Goal: Task Accomplishment & Management: Use online tool/utility

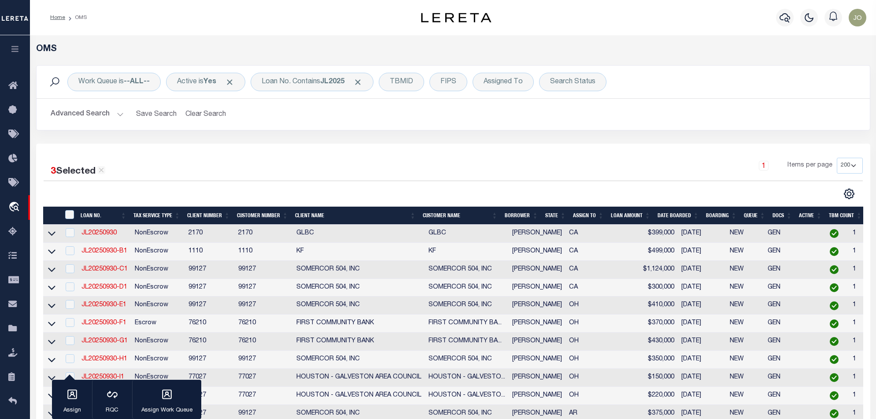
select select "200"
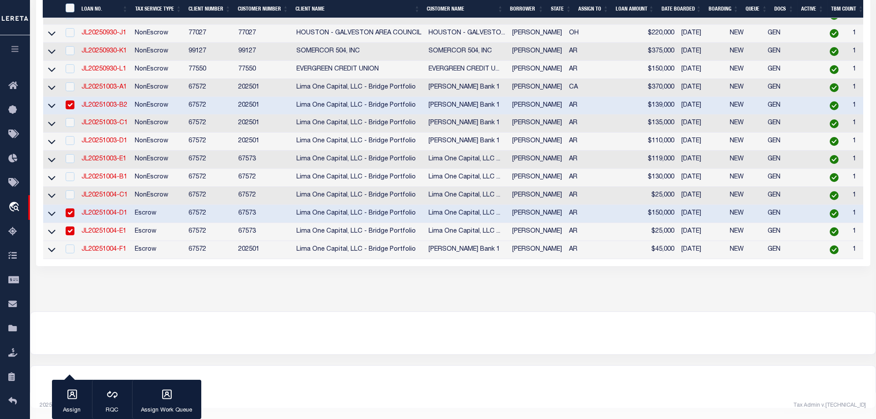
click at [67, 100] on input "checkbox" at bounding box center [70, 104] width 9 height 9
checkbox input "false"
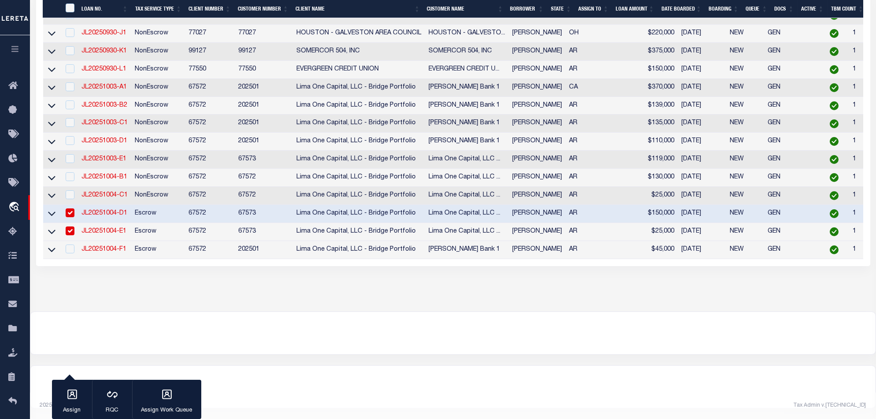
click at [70, 208] on input "checkbox" at bounding box center [70, 212] width 9 height 9
checkbox input "false"
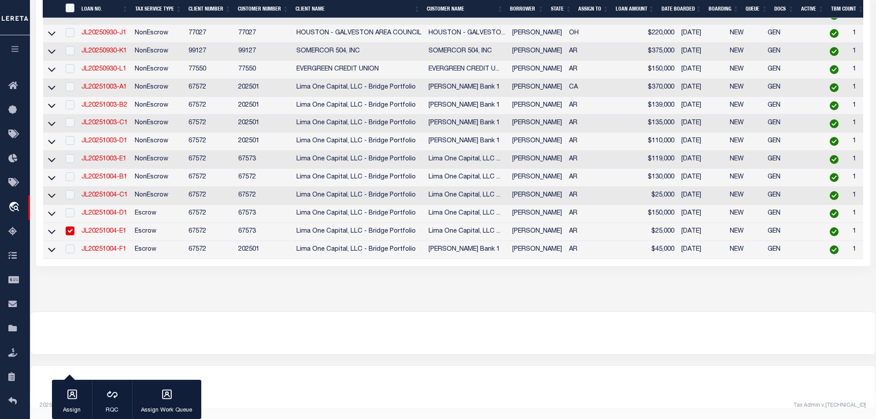
click at [70, 226] on input "checkbox" at bounding box center [70, 230] width 9 height 9
checkbox input "false"
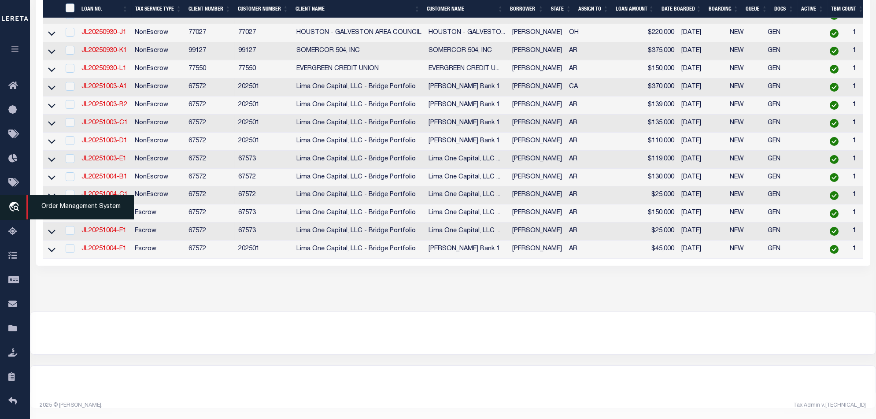
click at [16, 208] on icon "travel_explore" at bounding box center [15, 207] width 14 height 11
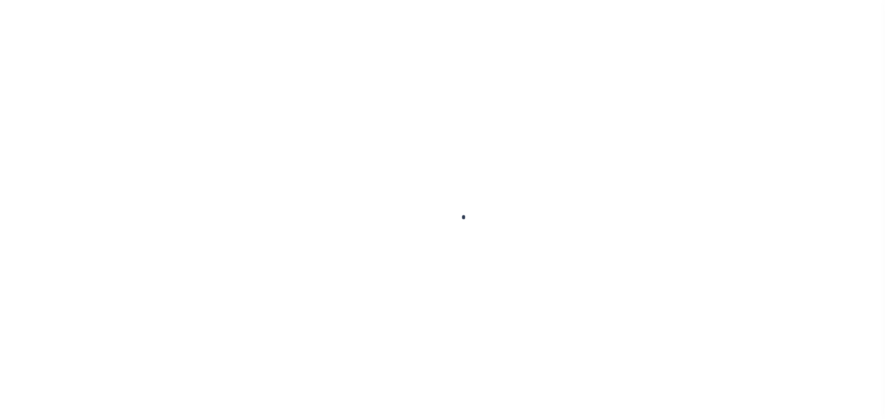
scroll to position [15, 0]
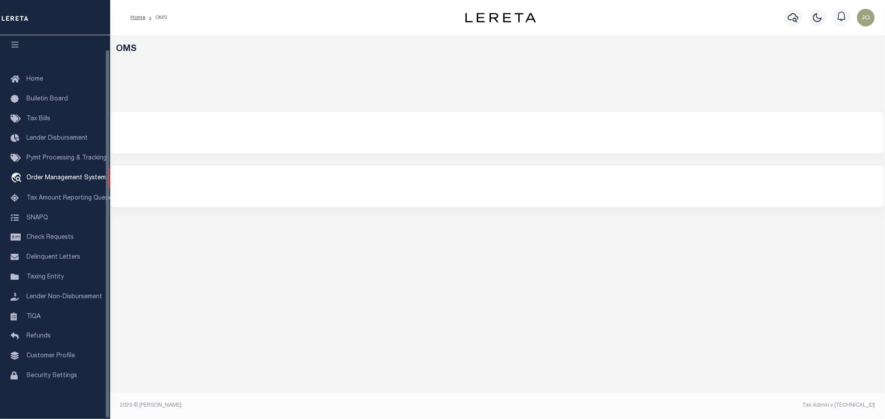
select select "200"
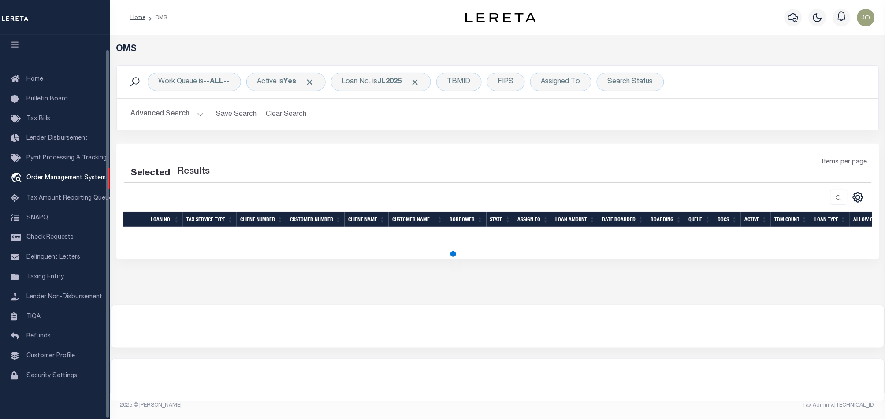
select select "200"
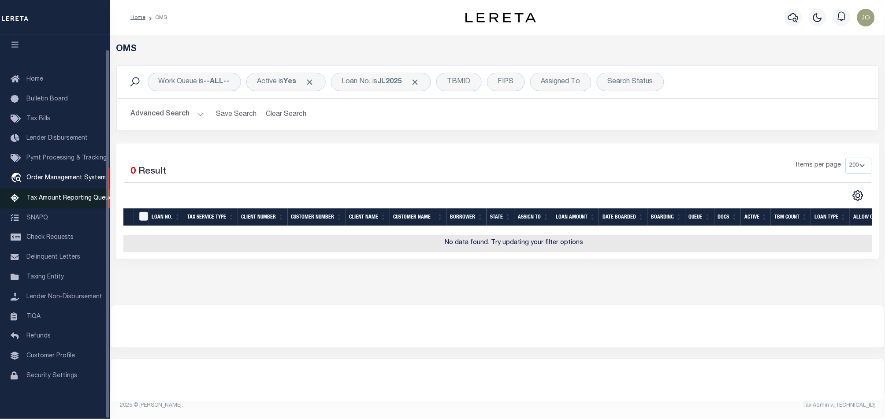
click at [85, 195] on span "Tax Amount Reporting Queue" at bounding box center [69, 198] width 86 height 6
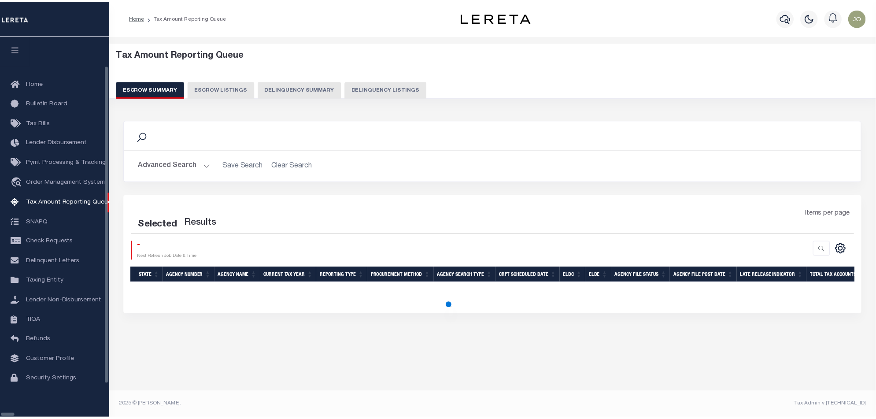
scroll to position [15, 0]
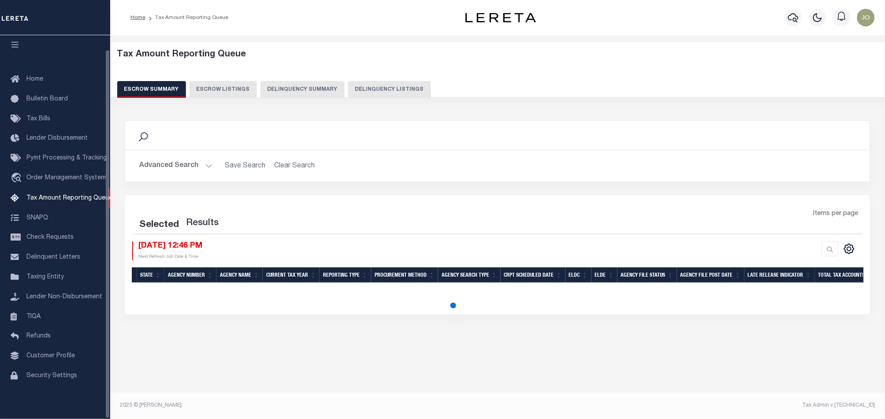
click at [326, 93] on button "Delinquency Summary" at bounding box center [302, 89] width 84 height 17
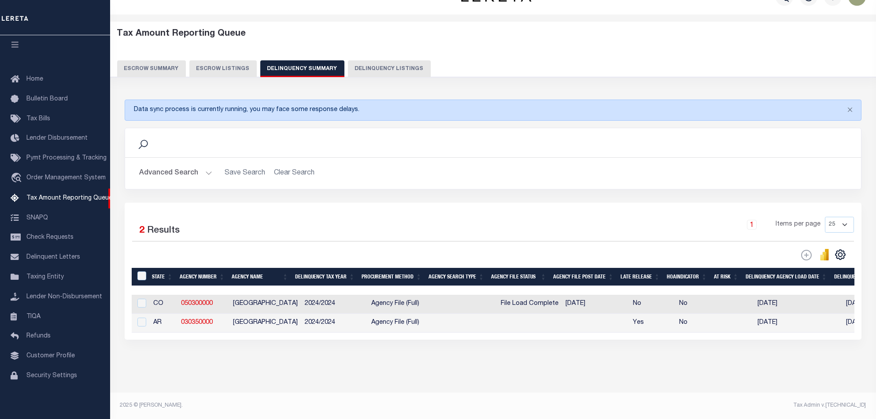
scroll to position [0, 632]
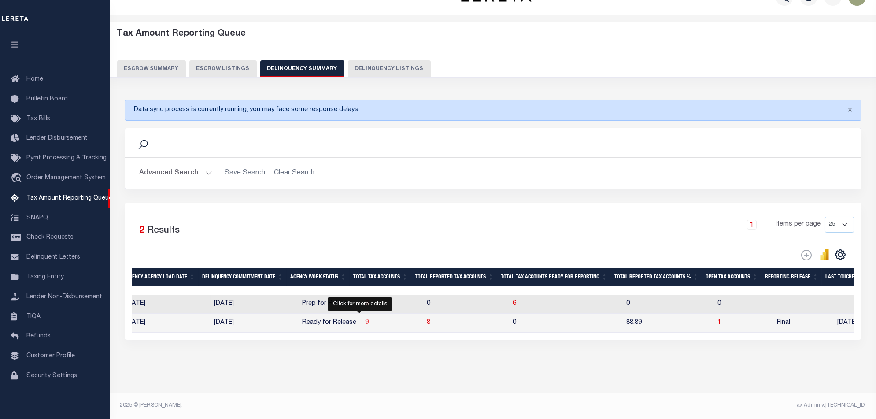
click at [365, 319] on span "9" at bounding box center [367, 322] width 4 height 6
select select "100"
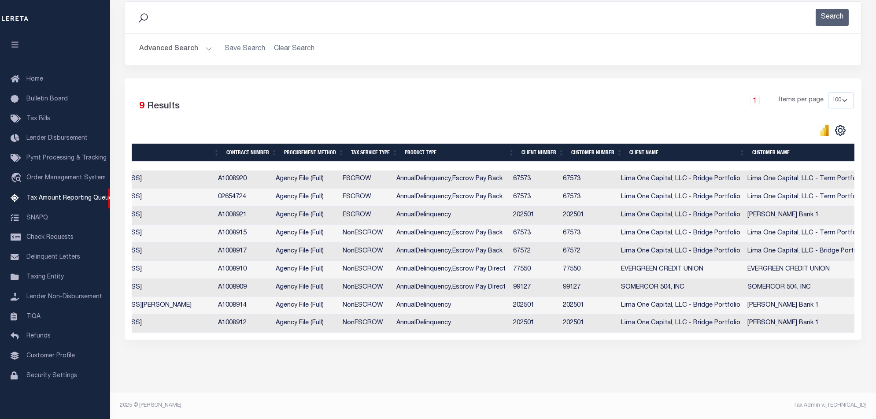
scroll to position [0, 0]
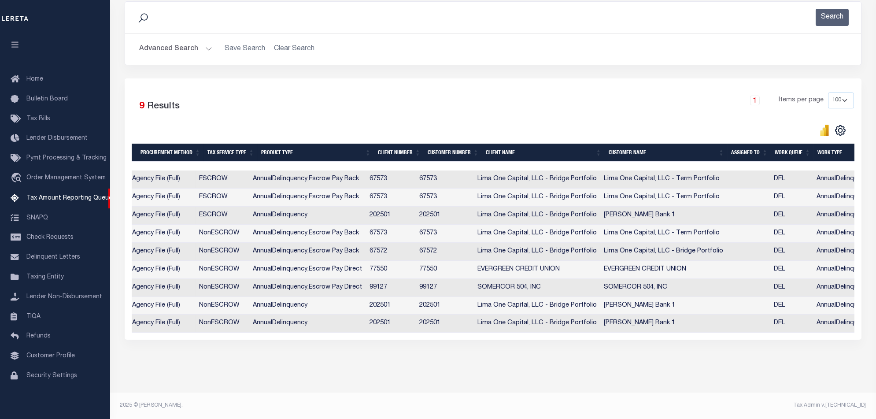
drag, startPoint x: 519, startPoint y: 333, endPoint x: 515, endPoint y: 333, distance: 4.9
click at [515, 333] on div "Selected 9 Results 1 Items per page 10 25 50 100 500" at bounding box center [493, 208] width 737 height 261
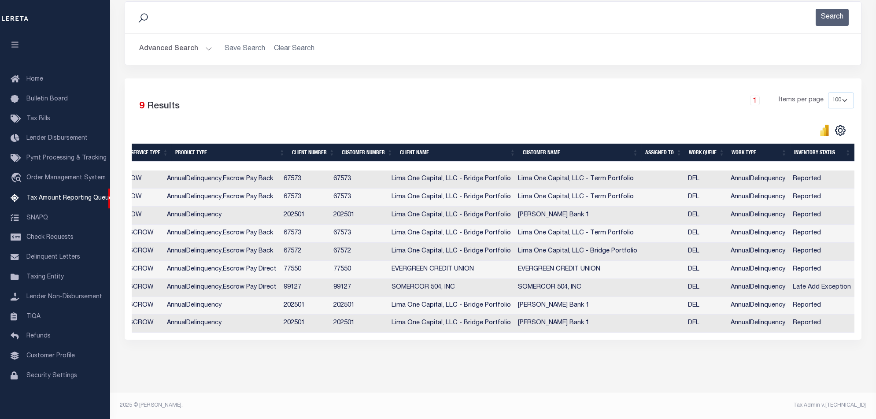
drag, startPoint x: 573, startPoint y: 335, endPoint x: 541, endPoint y: 334, distance: 31.7
click at [541, 334] on div "Selected 9 Results 1 Items per page 10 25 50 100 500" at bounding box center [493, 208] width 737 height 261
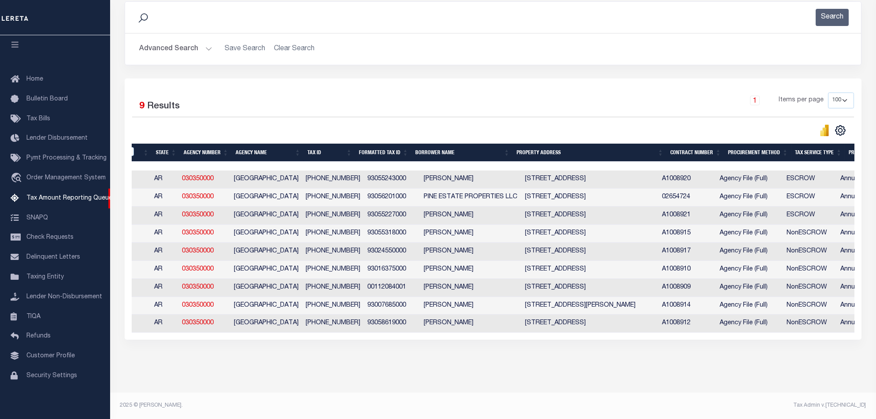
scroll to position [0, 21]
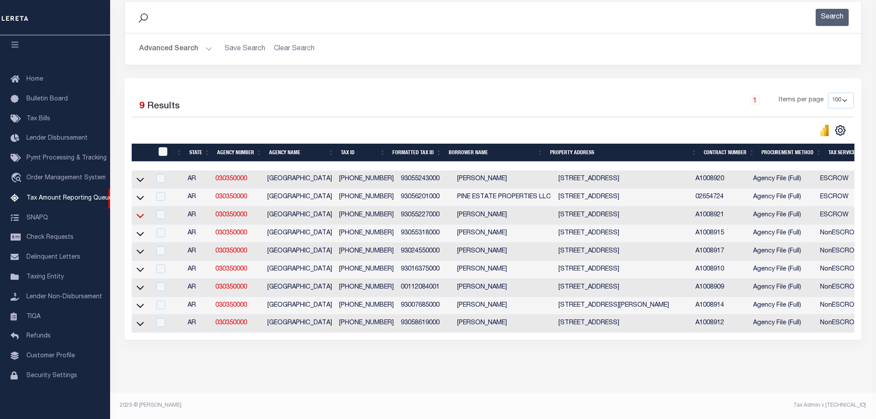
click at [142, 214] on icon at bounding box center [140, 216] width 7 height 4
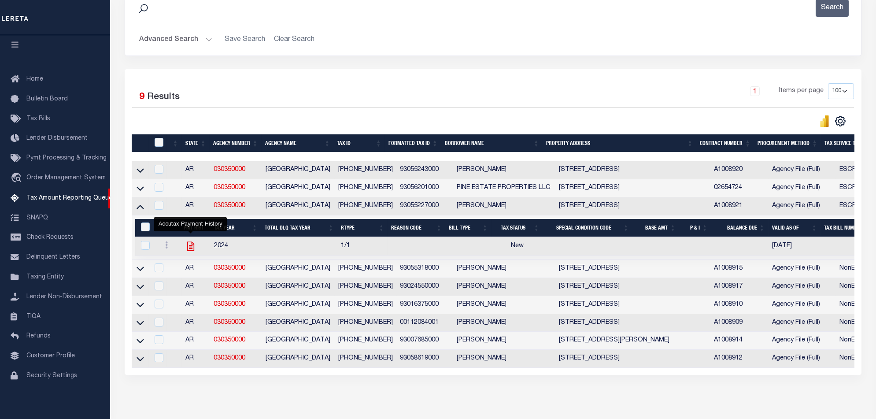
click at [193, 248] on icon "" at bounding box center [190, 246] width 11 height 11
checkbox input "true"
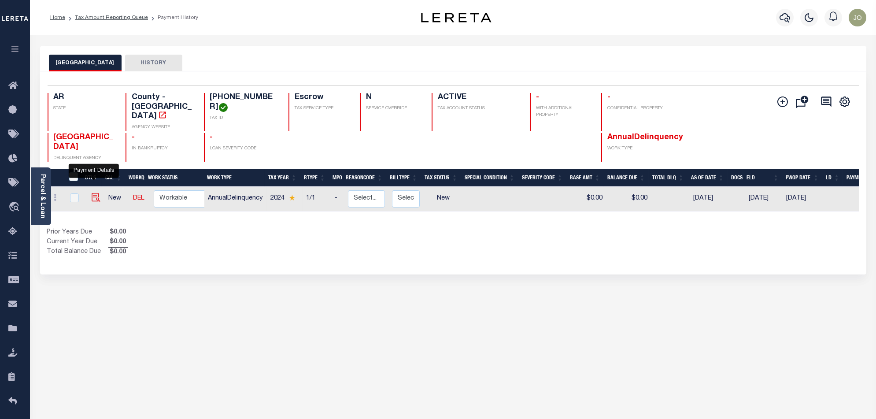
click at [92, 193] on img "" at bounding box center [96, 197] width 9 height 9
checkbox input "true"
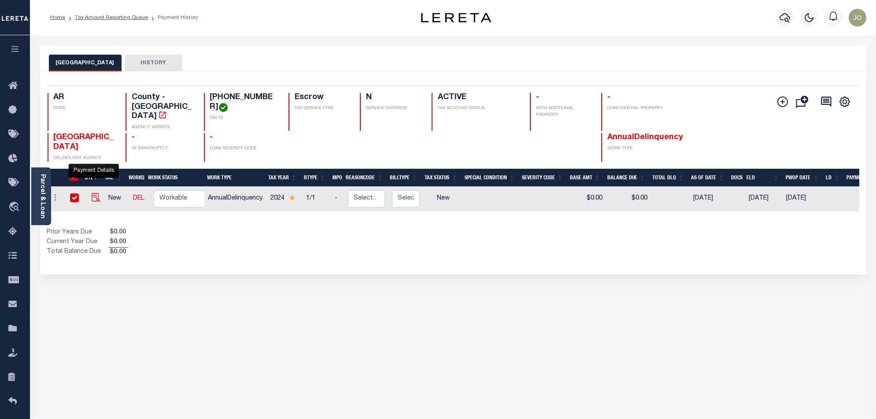
checkbox input "true"
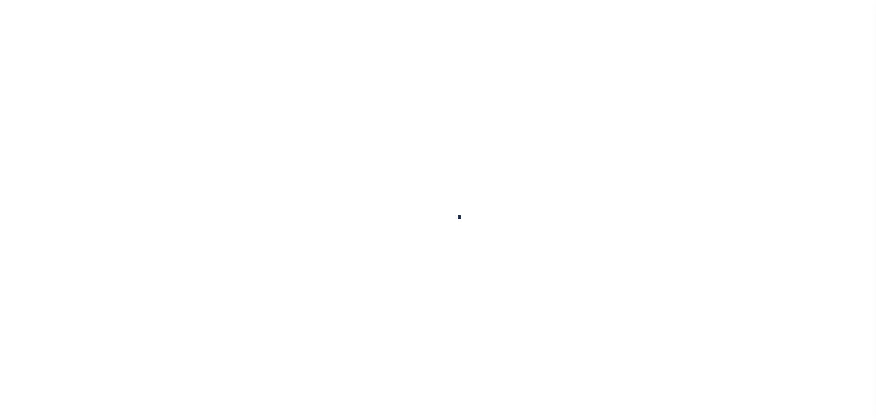
checkbox input "false"
type input "[DATE]"
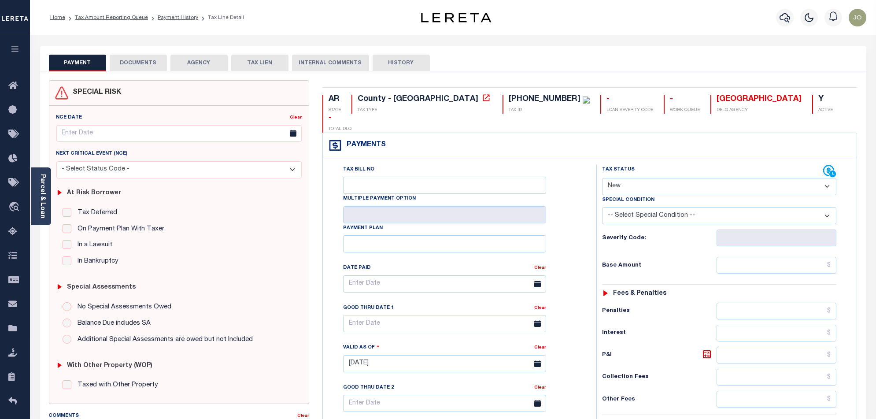
scroll to position [59, 0]
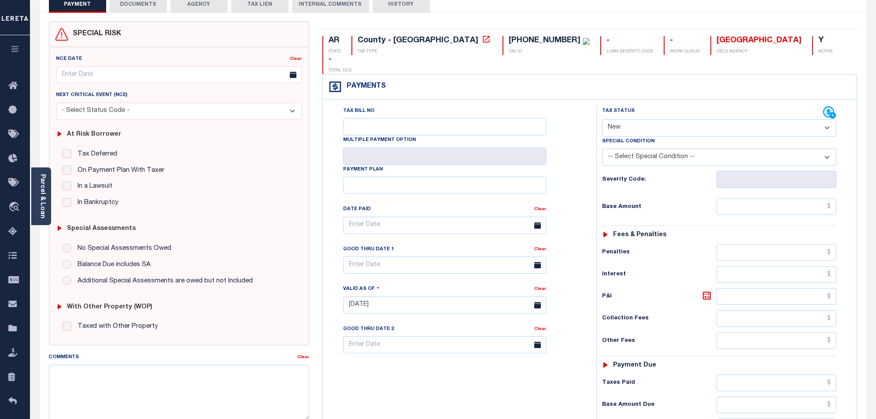
click at [759, 119] on select "- Select Status Code - Open Due/Unpaid Paid Incomplete No Tax Due Internal Refu…" at bounding box center [719, 127] width 234 height 17
select select "DUE"
click at [602, 119] on select "- Select Status Code - Open Due/Unpaid Paid Incomplete No Tax Due Internal Refu…" at bounding box center [719, 127] width 234 height 17
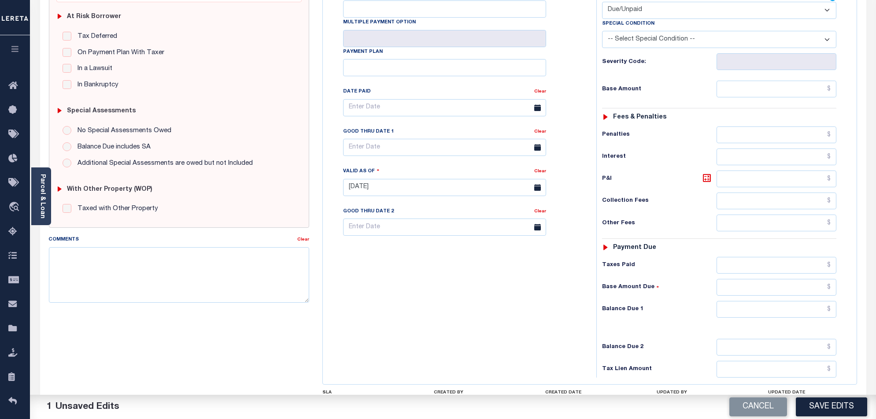
scroll to position [229, 0]
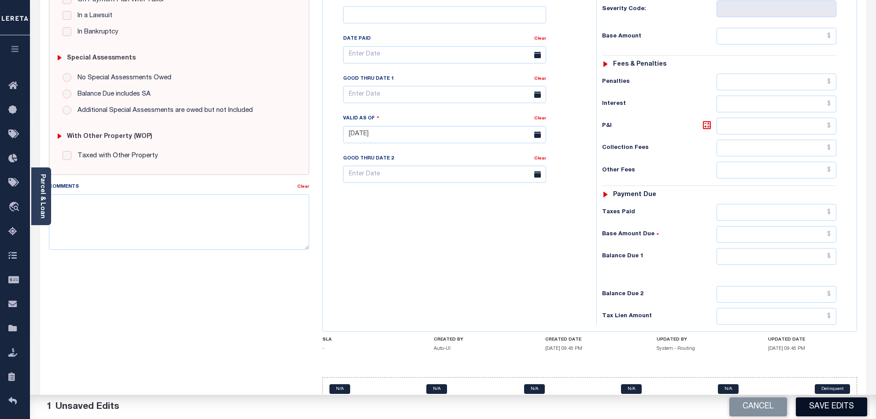
click at [828, 409] on button "Save Edits" at bounding box center [831, 406] width 71 height 19
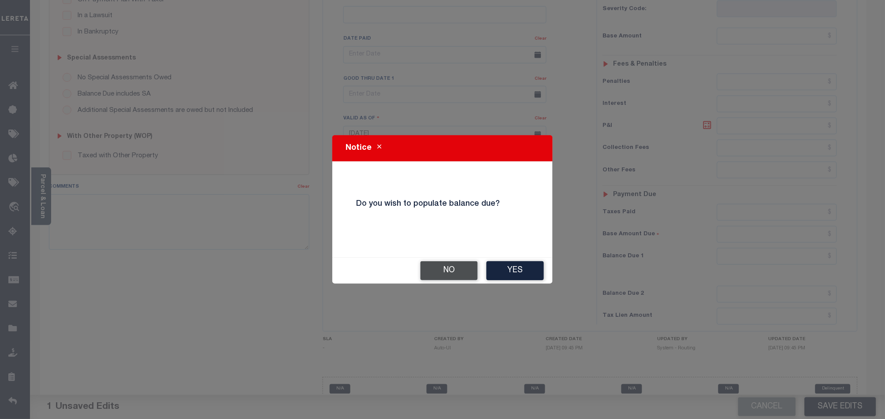
click at [445, 272] on button "No" at bounding box center [448, 270] width 57 height 19
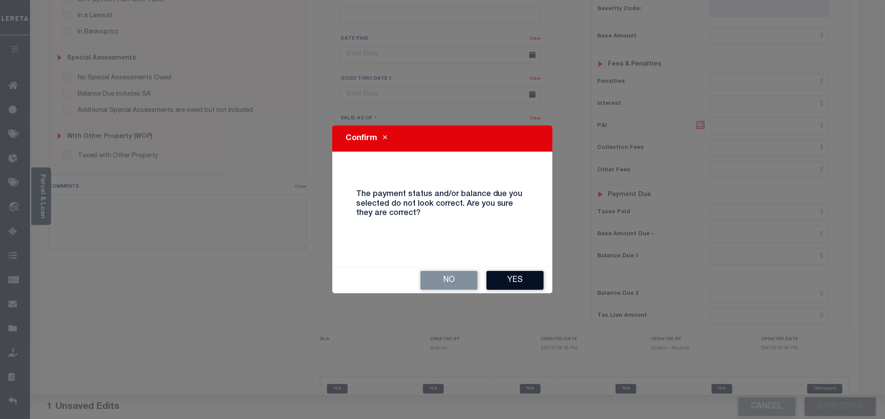
click at [537, 281] on button "Yes" at bounding box center [514, 280] width 57 height 19
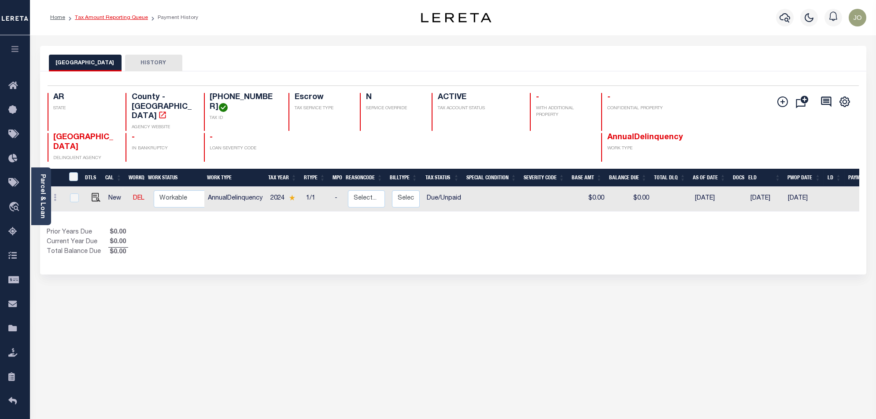
click at [97, 18] on link "Tax Amount Reporting Queue" at bounding box center [111, 17] width 73 height 5
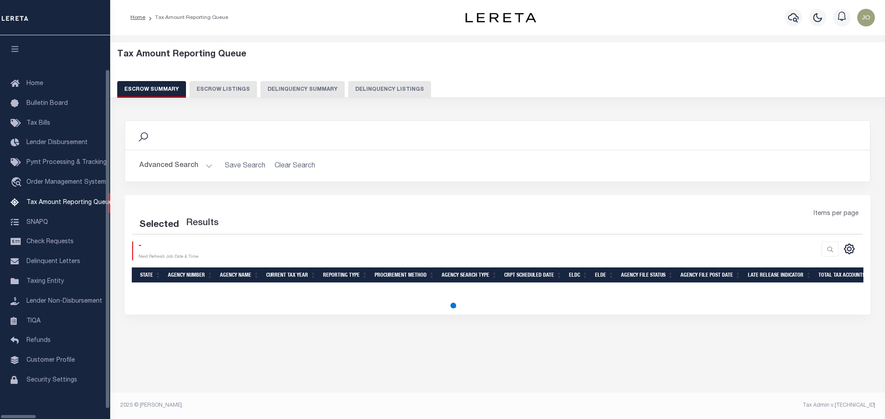
select select "100"
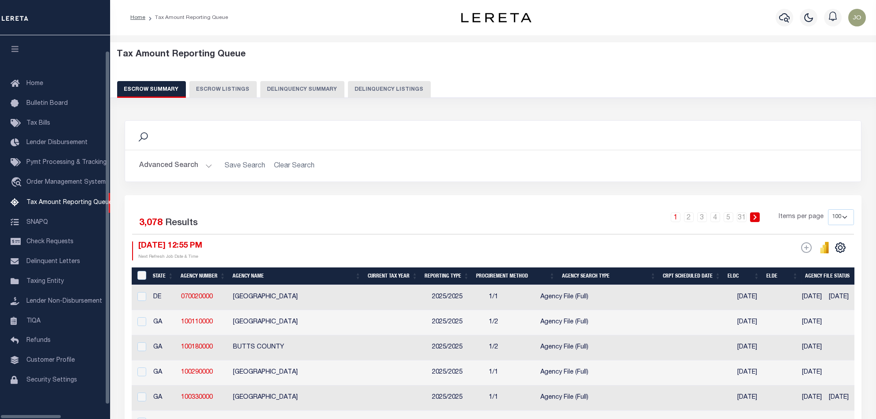
scroll to position [15, 0]
click at [287, 91] on button "Delinquency Summary" at bounding box center [302, 89] width 84 height 17
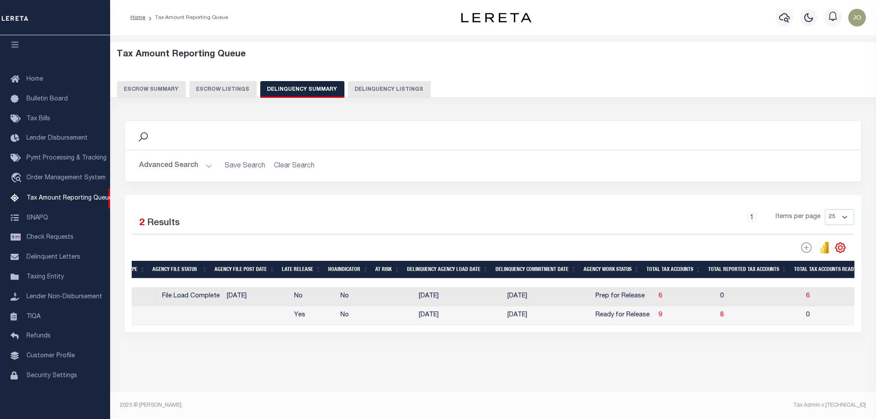
scroll to position [0, 434]
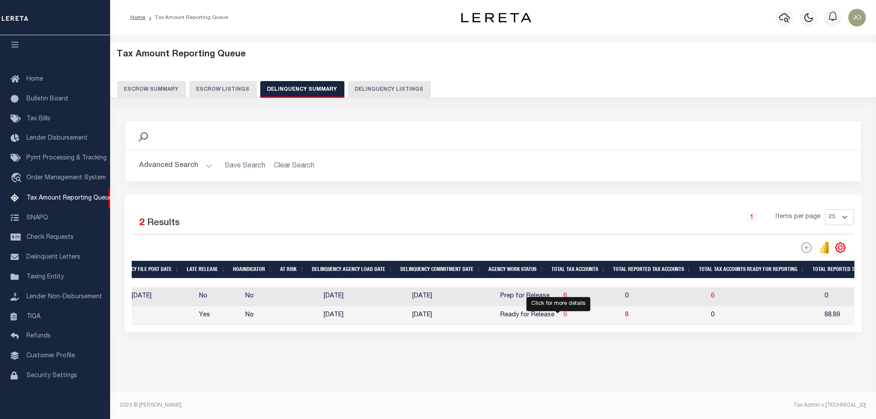
click at [563, 316] on span "9" at bounding box center [565, 315] width 4 height 6
select select "100"
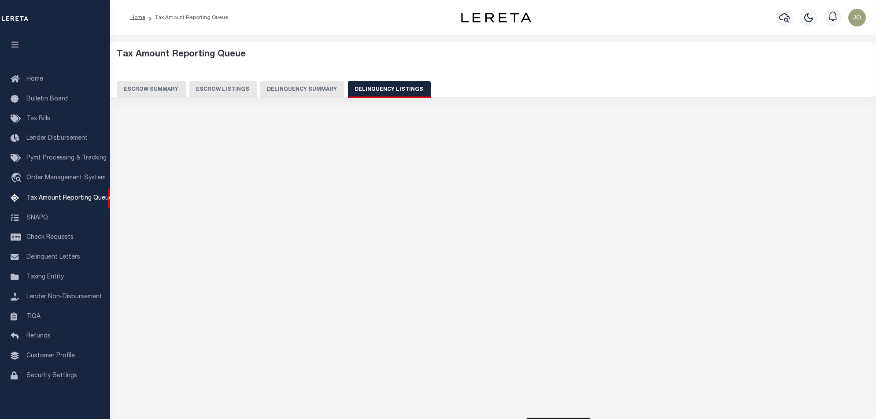
select select "100"
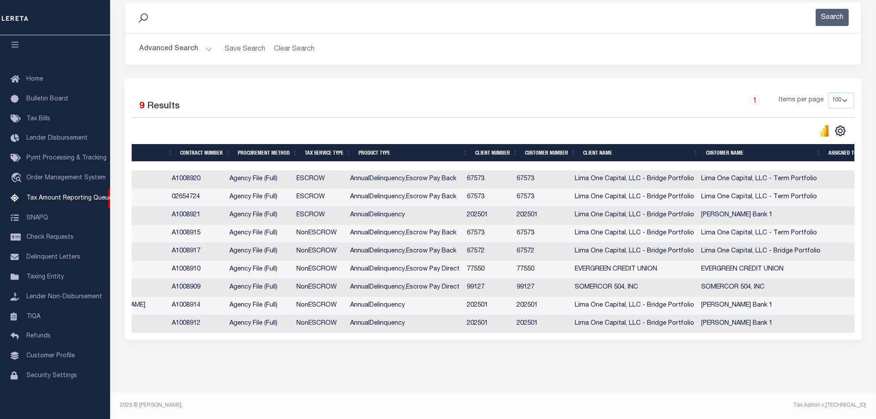
scroll to position [0, 0]
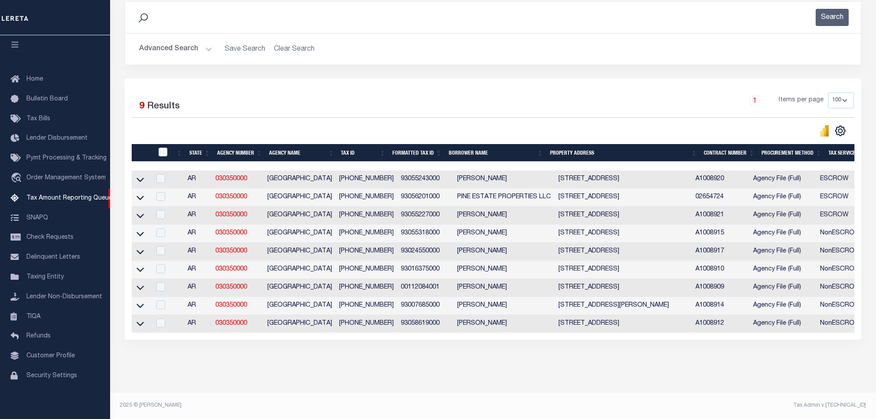
drag, startPoint x: 139, startPoint y: 300, endPoint x: 189, endPoint y: 248, distance: 72.0
click at [139, 301] on icon at bounding box center [140, 305] width 7 height 9
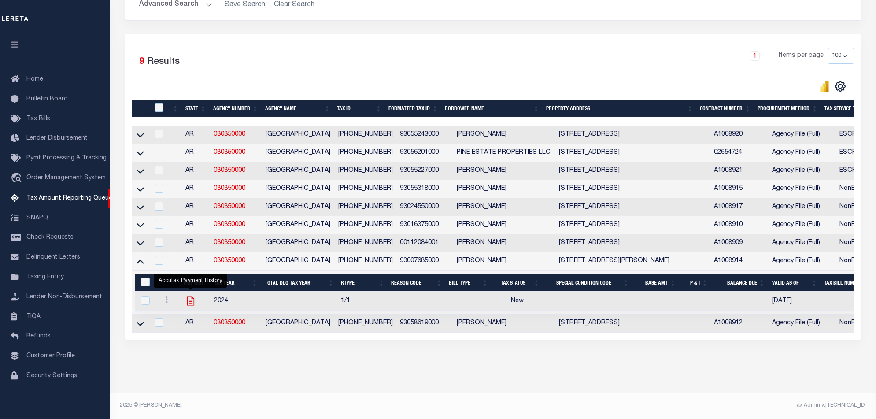
click at [193, 295] on icon "" at bounding box center [190, 300] width 11 height 11
checkbox input "true"
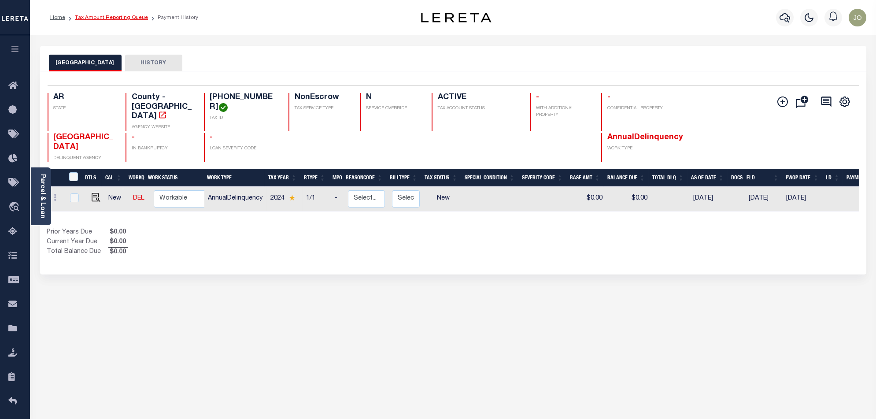
click at [100, 16] on link "Tax Amount Reporting Queue" at bounding box center [111, 17] width 73 height 5
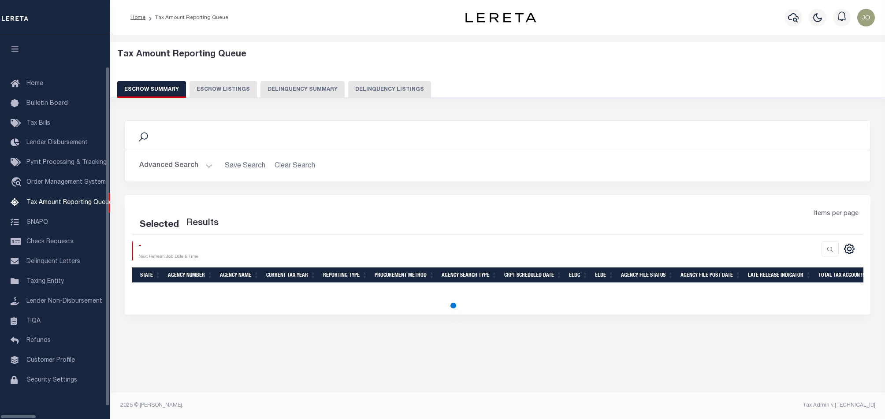
select select "100"
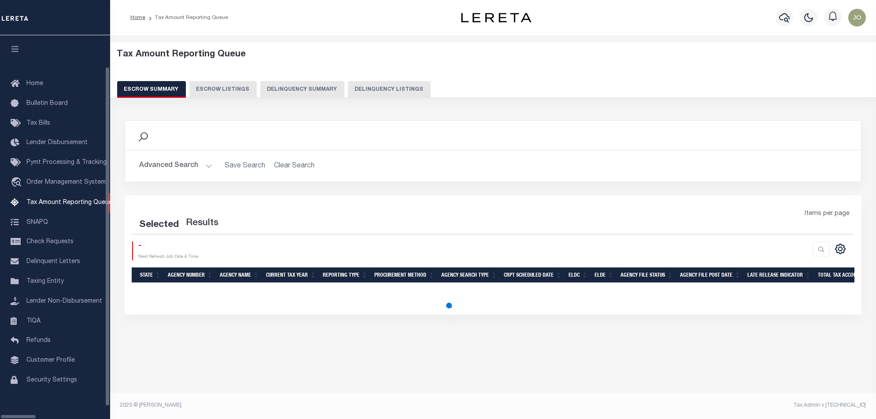
scroll to position [15, 0]
click at [290, 89] on button "Delinquency Summary" at bounding box center [302, 89] width 84 height 17
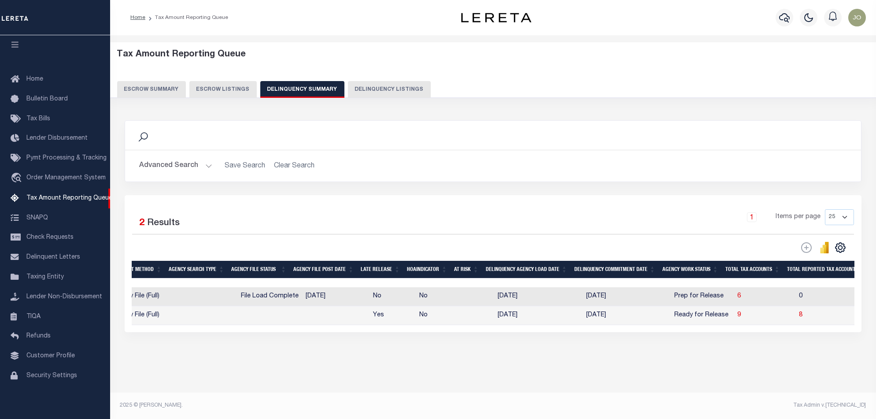
scroll to position [0, 0]
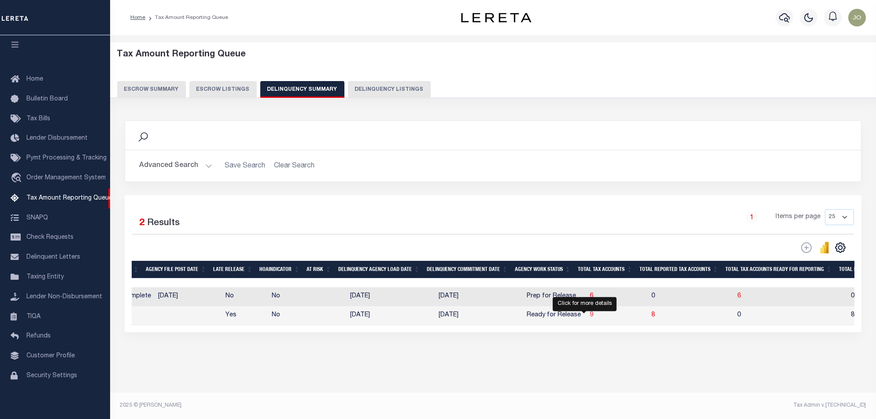
click at [590, 318] on span "9" at bounding box center [592, 315] width 4 height 6
select select "100"
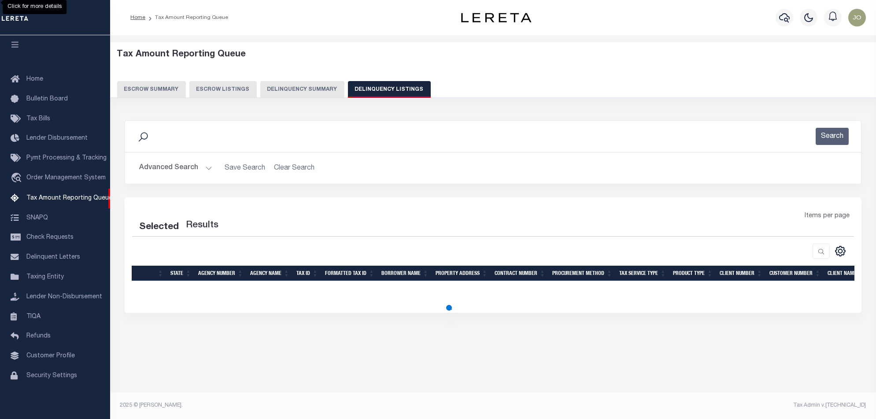
select select "100"
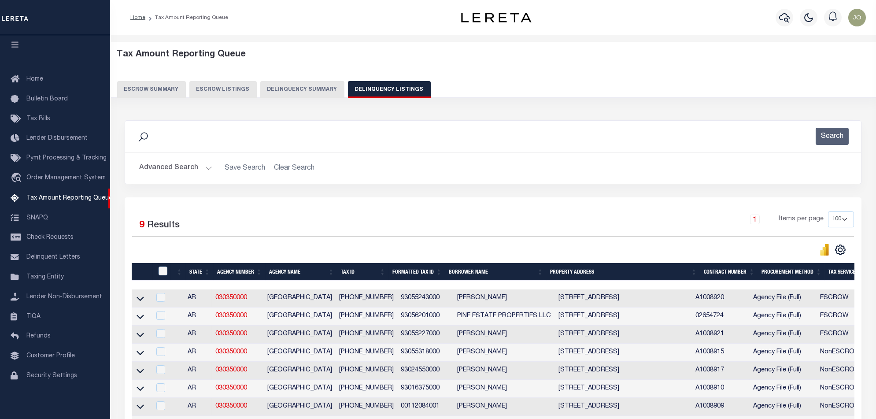
scroll to position [128, 0]
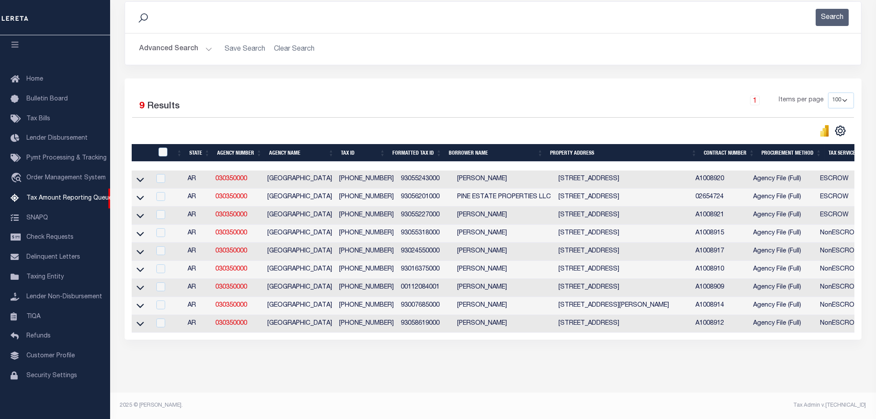
click at [160, 304] on div at bounding box center [160, 305] width 11 height 10
checkbox input "true"
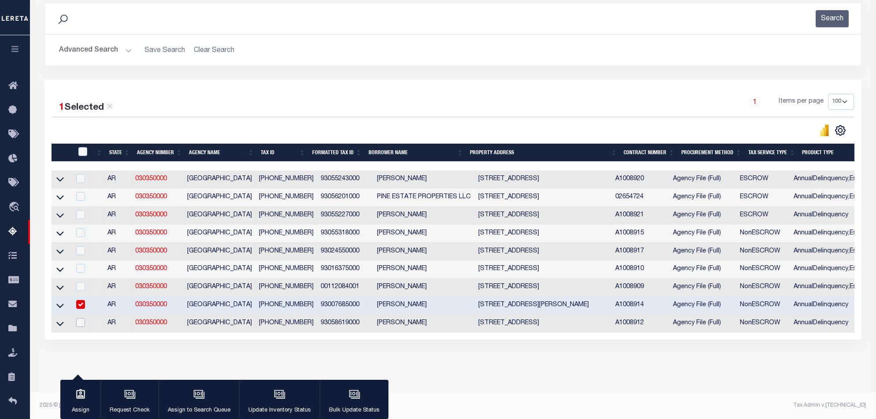
click at [81, 318] on input "checkbox" at bounding box center [80, 322] width 9 height 9
checkbox input "true"
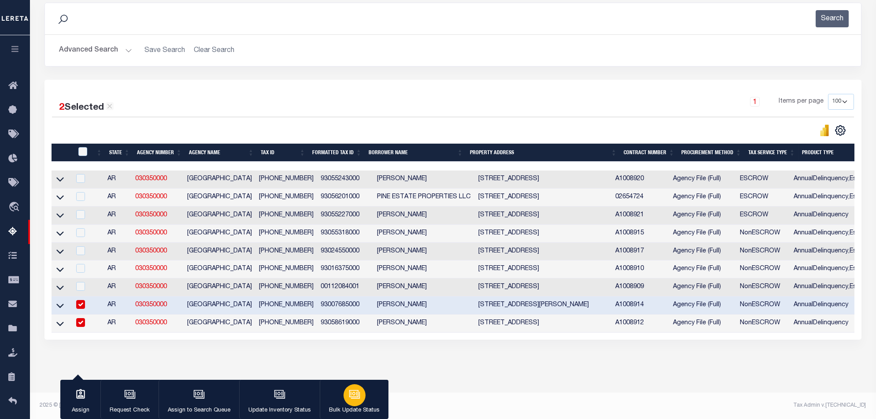
click at [349, 392] on icon "button" at bounding box center [353, 393] width 9 height 7
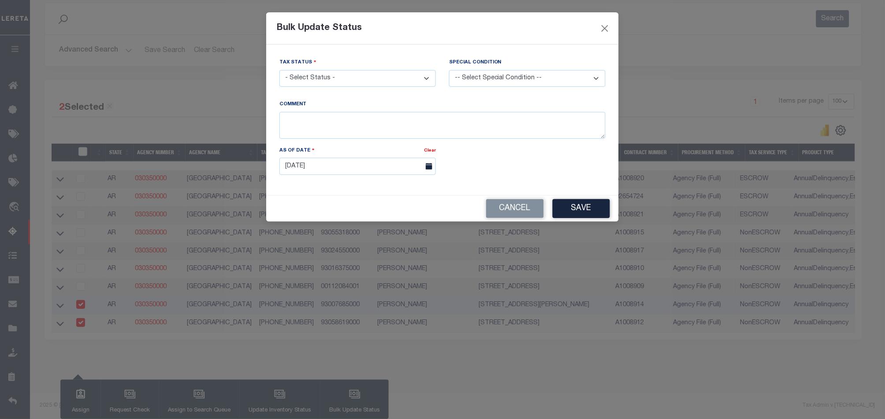
click at [512, 84] on select "-- Select Special Condition -- 3RD PARTY TAX LIEN AGENCY TAX LIEN (A.K.A Inside…" at bounding box center [527, 78] width 156 height 17
click at [389, 23] on div "Bulk Update Status" at bounding box center [442, 28] width 352 height 32
click at [380, 78] on select "- Select Status - Paid No Tax Due" at bounding box center [357, 78] width 156 height 17
select select "PYD"
click at [279, 70] on select "- Select Status - Paid No Tax Due" at bounding box center [357, 78] width 156 height 17
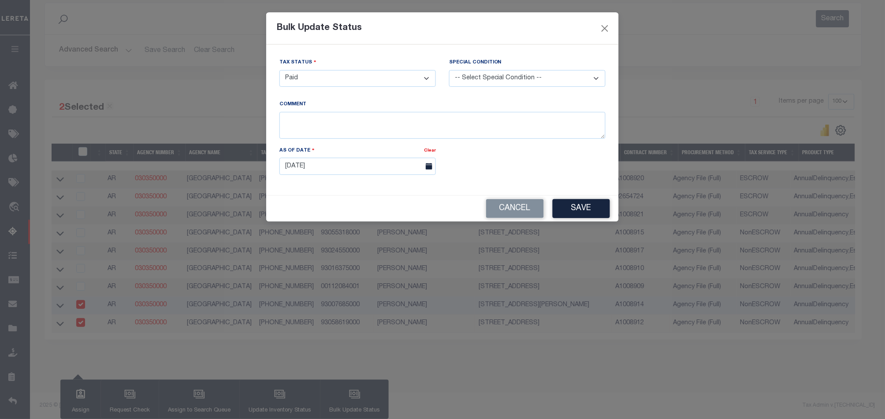
click at [579, 213] on button "Save" at bounding box center [580, 208] width 57 height 19
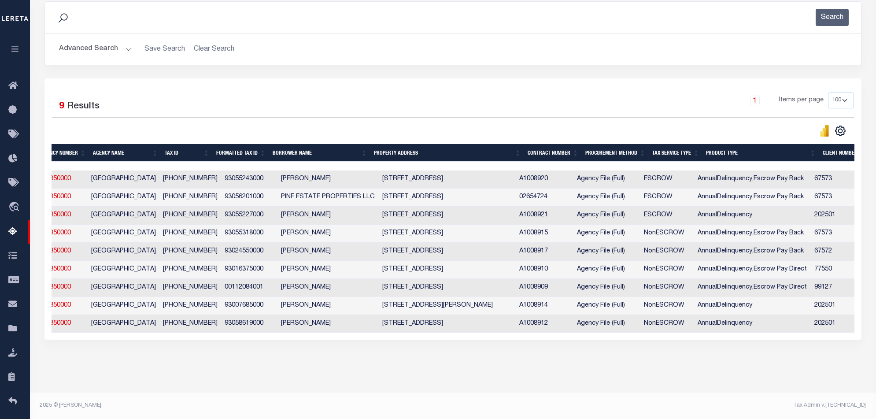
scroll to position [0, 0]
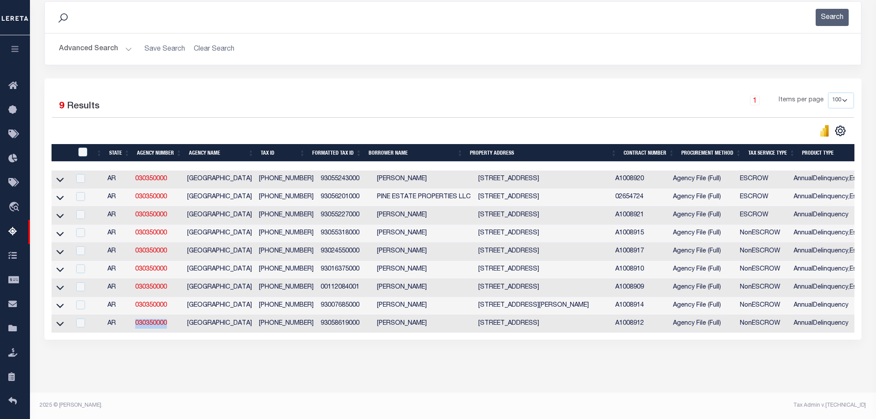
drag, startPoint x: 173, startPoint y: 322, endPoint x: 138, endPoint y: 323, distance: 34.8
click at [138, 323] on td "030350000" at bounding box center [158, 324] width 52 height 18
checkbox input "true"
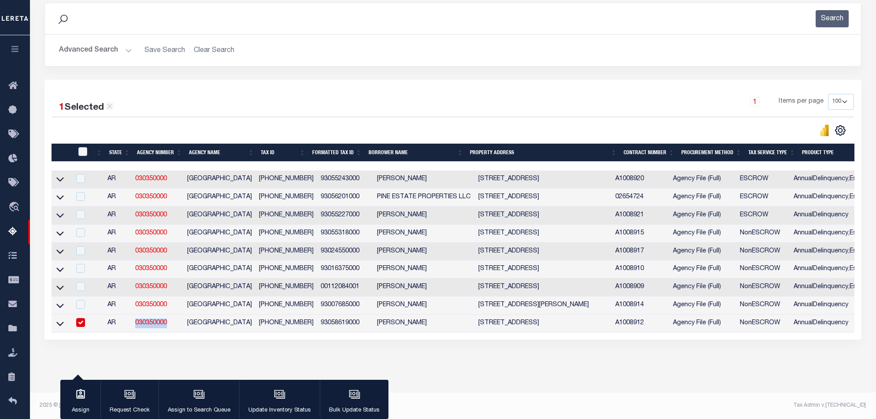
copy link "030350000"
click at [343, 97] on div "1 Items per page 10 25 50 100 500" at bounding box center [555, 105] width 598 height 23
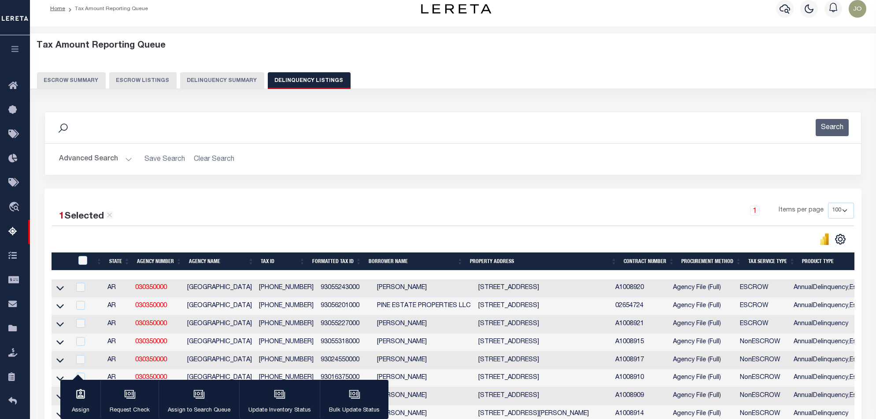
click at [237, 79] on button "Delinquency Summary" at bounding box center [222, 80] width 84 height 17
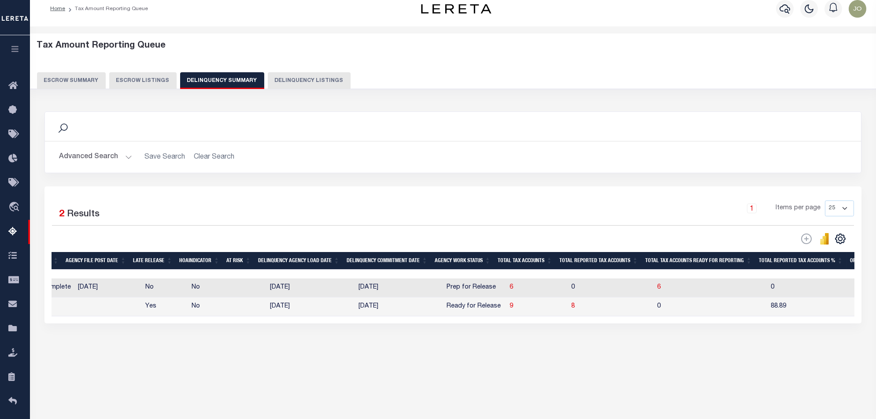
scroll to position [0, 0]
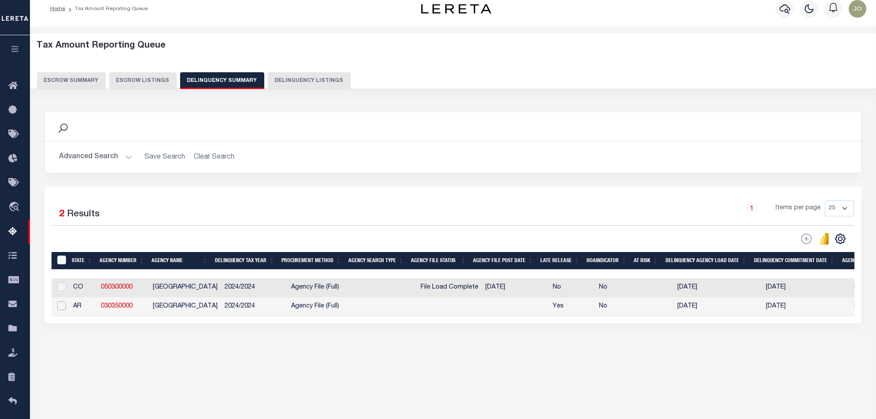
click at [59, 309] on input "checkbox" at bounding box center [61, 305] width 9 height 9
checkbox input "true"
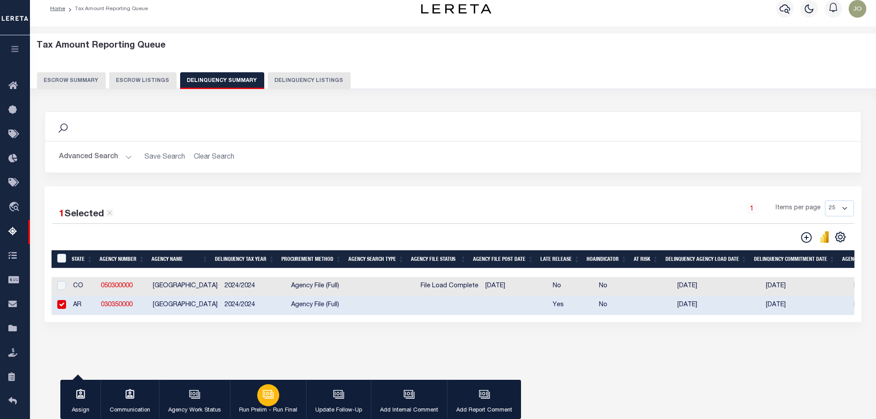
click at [275, 396] on div "button" at bounding box center [268, 395] width 22 height 22
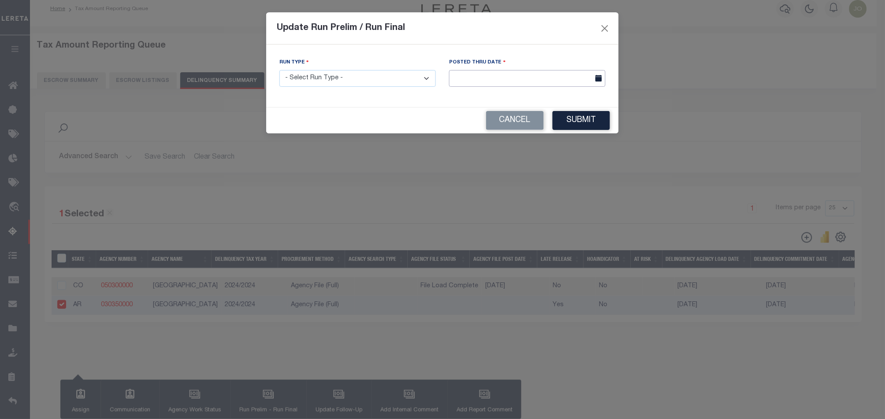
click at [489, 78] on input "text" at bounding box center [527, 78] width 156 height 17
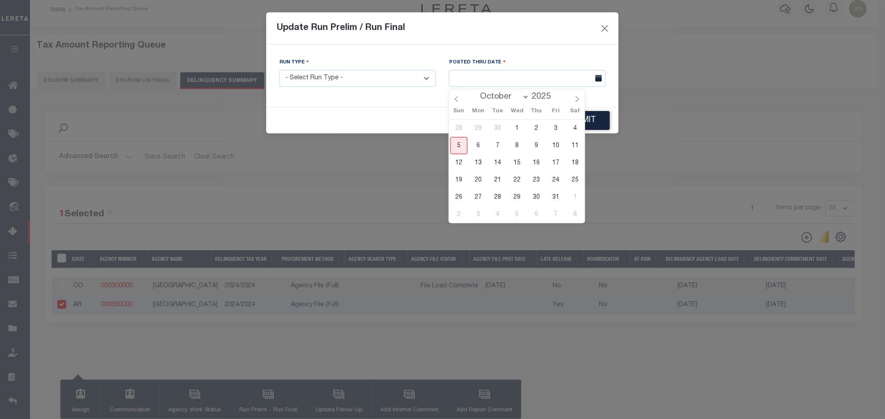
click at [399, 85] on select "- Select Run Type - Prelim Run Final Run" at bounding box center [357, 78] width 156 height 17
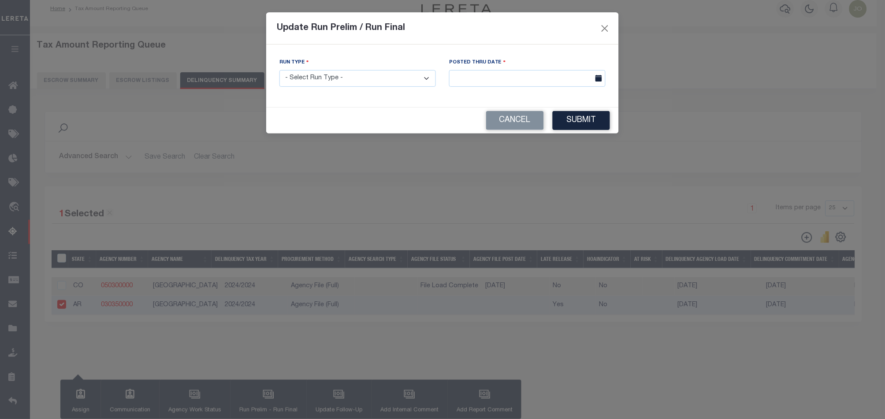
select select "F"
click at [279, 70] on select "- Select Run Type - Prelim Run Final Run" at bounding box center [357, 78] width 156 height 17
click at [560, 78] on input "text" at bounding box center [527, 78] width 156 height 17
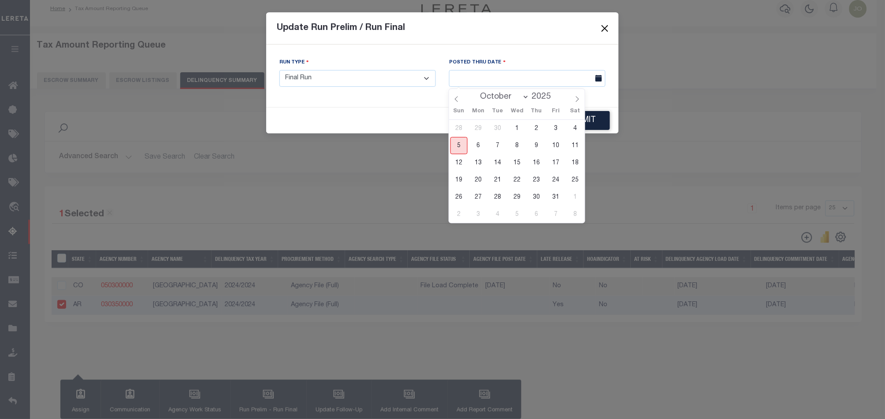
click at [455, 142] on span "5" at bounding box center [458, 145] width 17 height 17
type input "[DATE]"
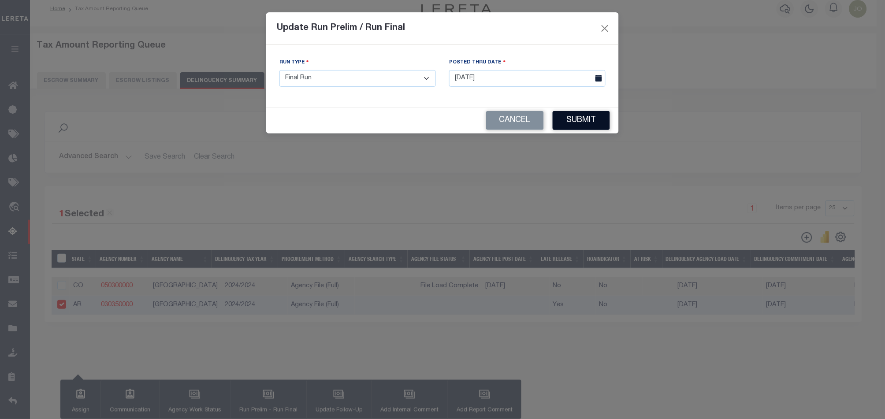
click at [582, 119] on button "Submit" at bounding box center [580, 120] width 57 height 19
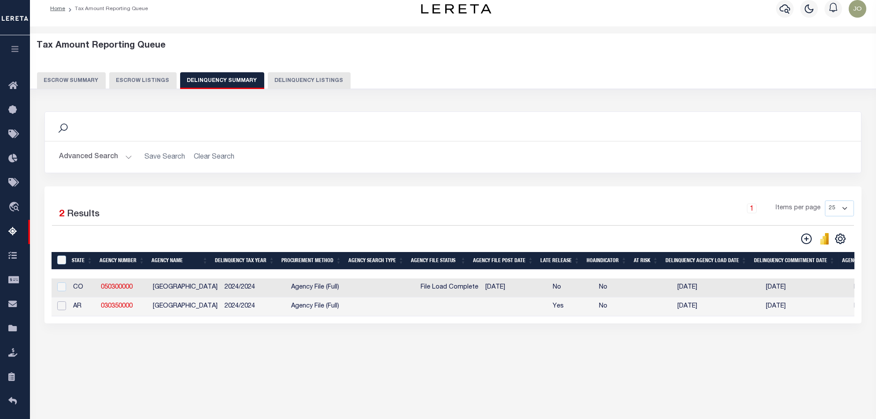
click at [62, 310] on input "checkbox" at bounding box center [61, 305] width 9 height 9
checkbox input "true"
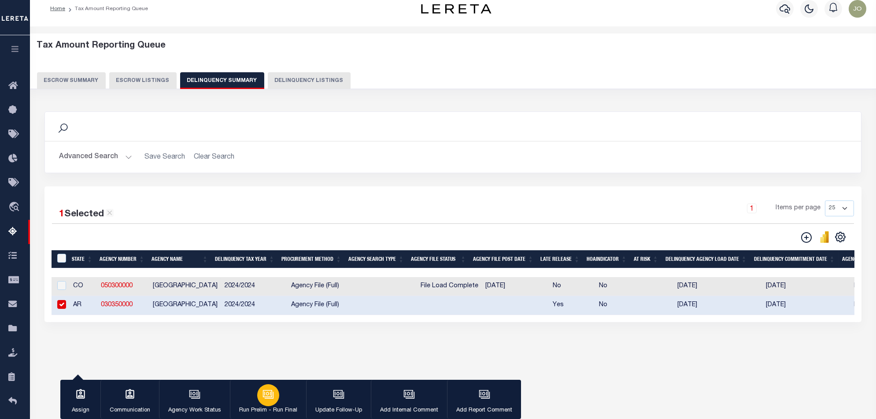
click at [267, 400] on icon "button" at bounding box center [268, 394] width 11 height 11
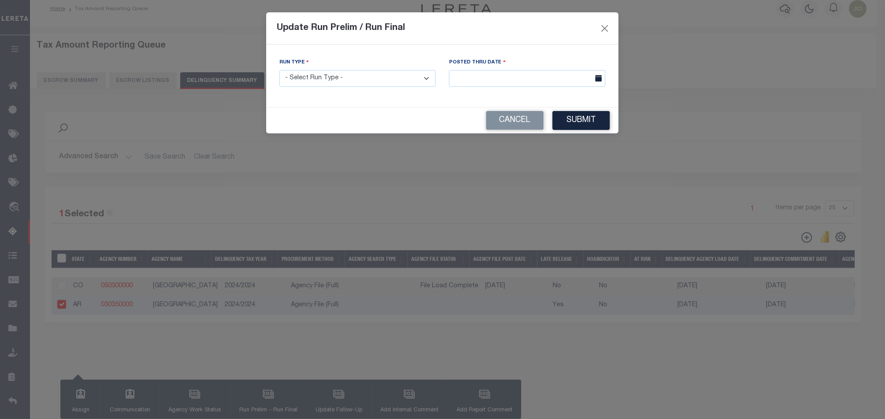
click at [370, 90] on div "Run Type - Select Run Type - Prelim Run Final Run" at bounding box center [358, 76] width 170 height 36
click at [371, 85] on select "- Select Run Type - Prelim Run Final Run" at bounding box center [357, 78] width 156 height 17
select select "F"
click at [279, 70] on select "- Select Run Type - Prelim Run Final Run" at bounding box center [357, 78] width 156 height 17
click at [561, 72] on input "text" at bounding box center [527, 78] width 156 height 17
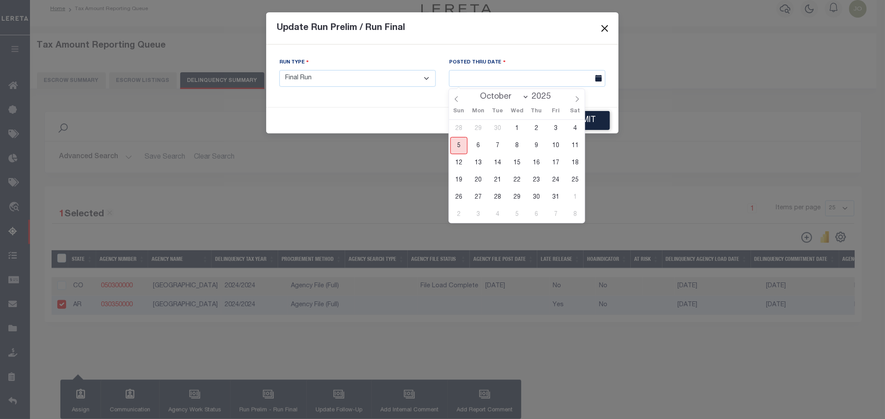
click at [457, 141] on span "5" at bounding box center [458, 145] width 17 height 17
type input "[DATE]"
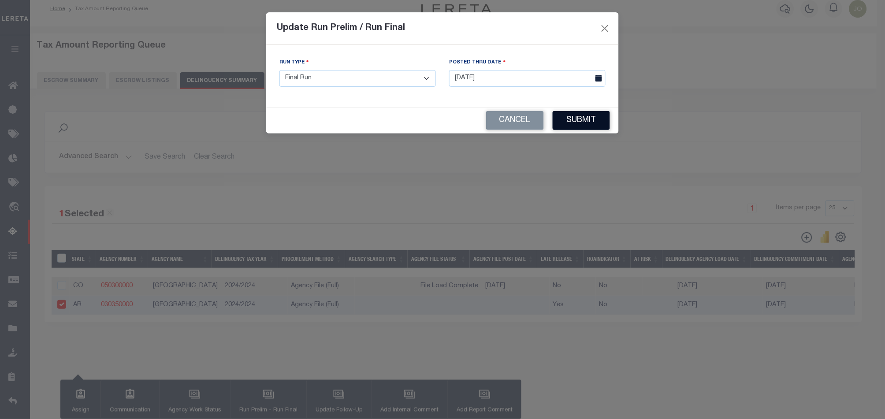
click at [595, 115] on button "Submit" at bounding box center [580, 120] width 57 height 19
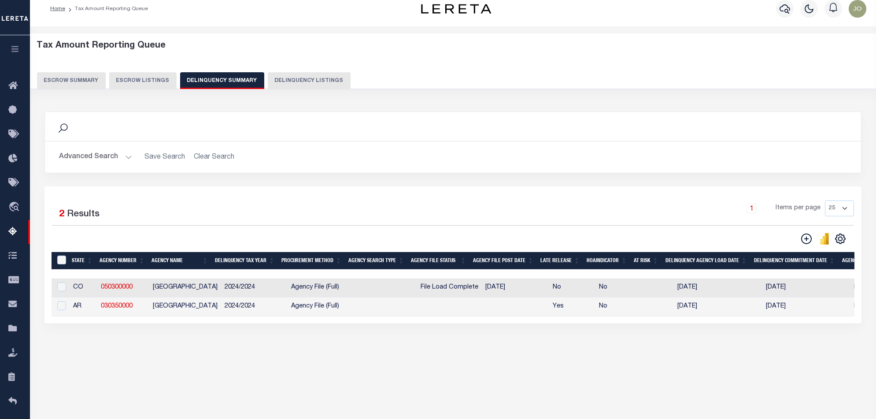
click at [517, 350] on div "Data sync process is currently running, you may face some response delays. Sear…" at bounding box center [453, 226] width 829 height 247
click at [61, 307] on input "checkbox" at bounding box center [61, 305] width 9 height 9
checkbox input "true"
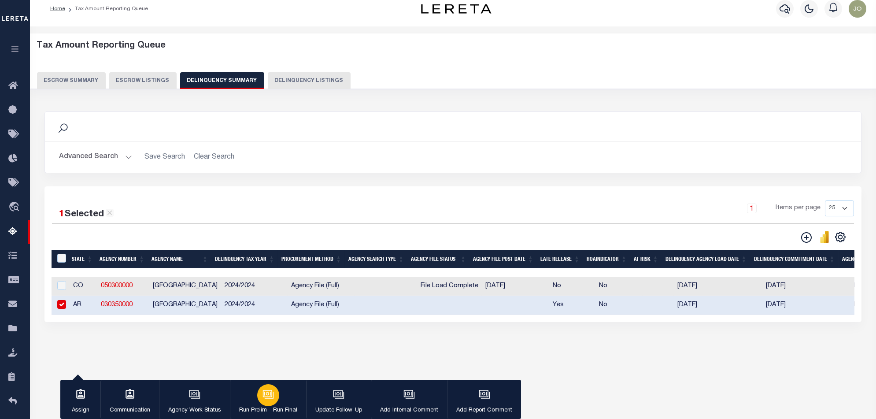
click at [276, 410] on p "Run Prelim - Run Final" at bounding box center [268, 410] width 58 height 9
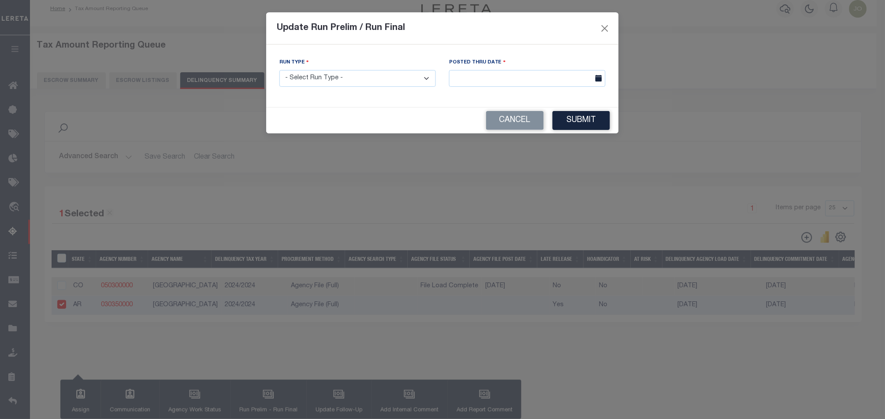
click at [406, 77] on select "- Select Run Type - Prelim Run Final Run" at bounding box center [357, 78] width 156 height 17
select select "F"
click at [279, 70] on select "- Select Run Type - Prelim Run Final Run" at bounding box center [357, 78] width 156 height 17
click at [523, 84] on input "text" at bounding box center [527, 78] width 156 height 17
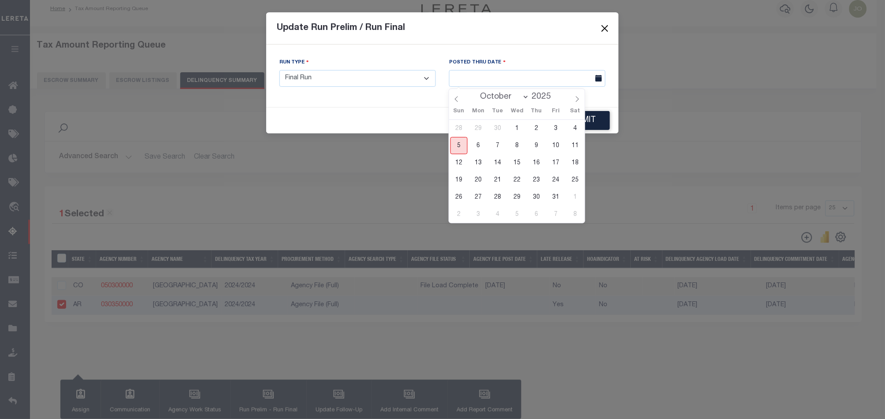
click at [459, 143] on span "5" at bounding box center [458, 145] width 17 height 17
type input "[DATE]"
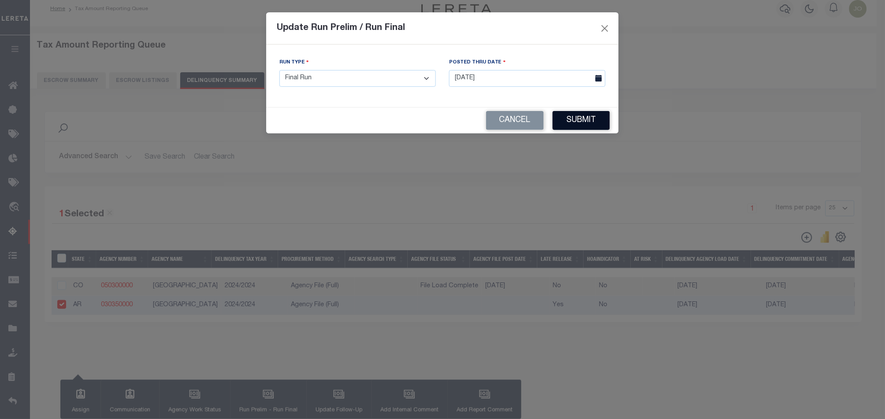
click at [577, 120] on button "Submit" at bounding box center [580, 120] width 57 height 19
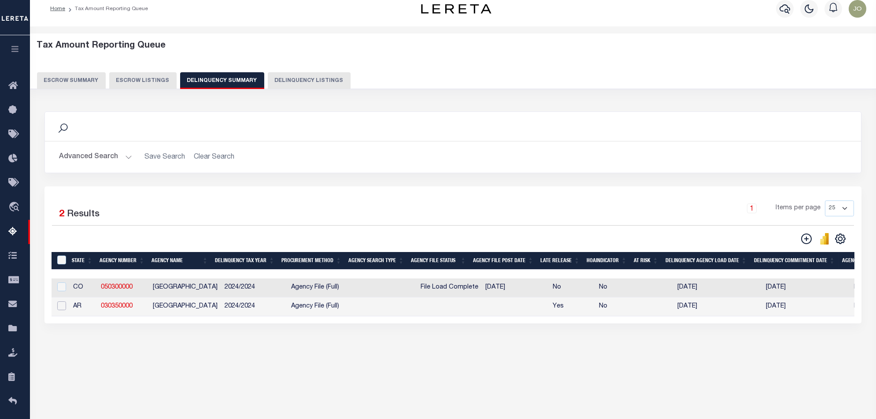
click at [61, 309] on input "checkbox" at bounding box center [61, 305] width 9 height 9
checkbox input "true"
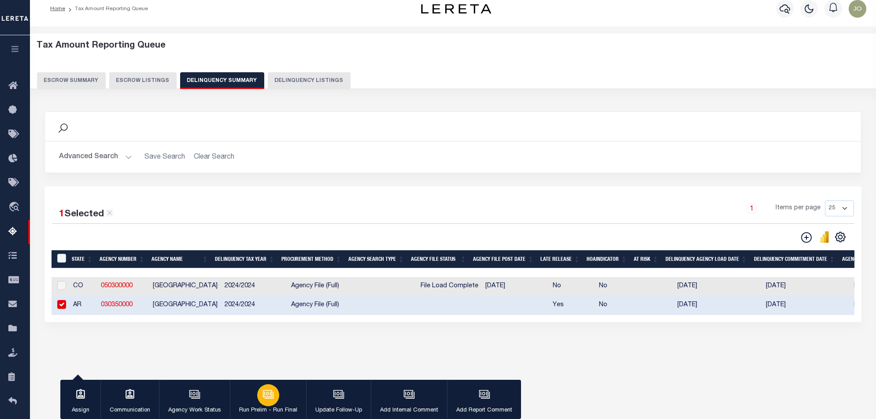
click at [251, 400] on button "Run Prelim - Run Final" at bounding box center [268, 400] width 76 height 40
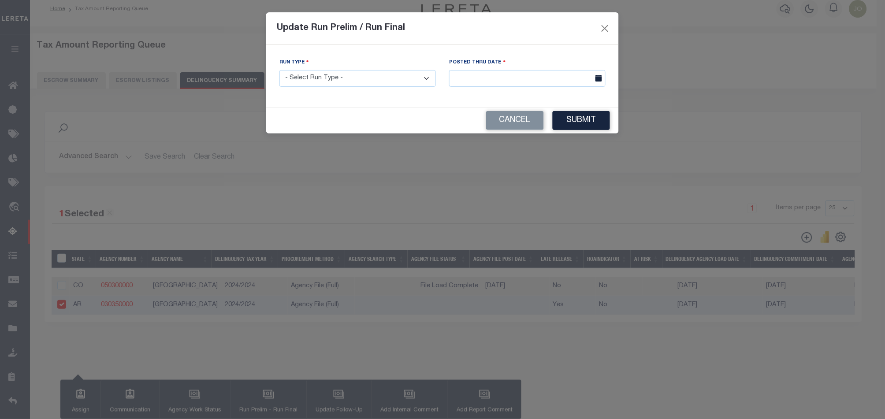
click at [349, 76] on select "- Select Run Type - Prelim Run Final Run" at bounding box center [357, 78] width 156 height 17
select select "F"
click at [279, 70] on select "- Select Run Type - Prelim Run Final Run" at bounding box center [357, 78] width 156 height 17
click at [547, 75] on input "text" at bounding box center [527, 78] width 156 height 17
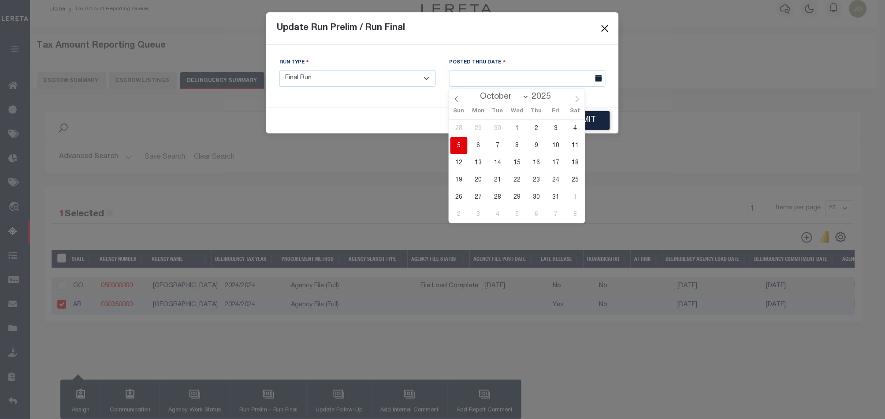
click at [458, 144] on span "5" at bounding box center [458, 145] width 17 height 17
type input "[DATE]"
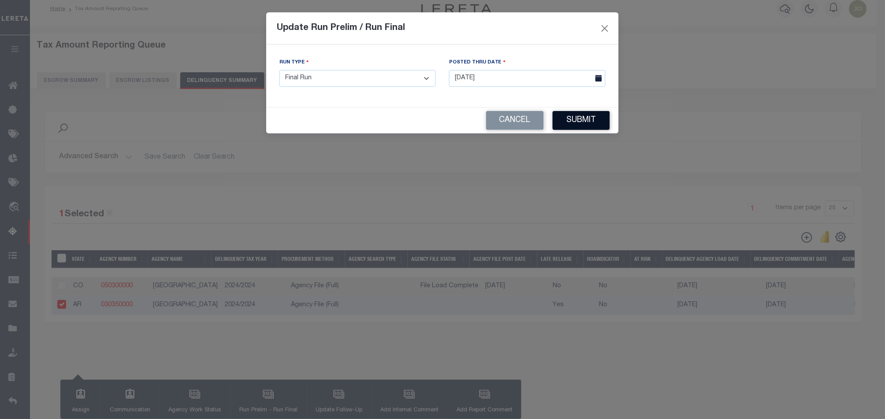
click at [579, 113] on button "Submit" at bounding box center [580, 120] width 57 height 19
